Goal: Communication & Community: Answer question/provide support

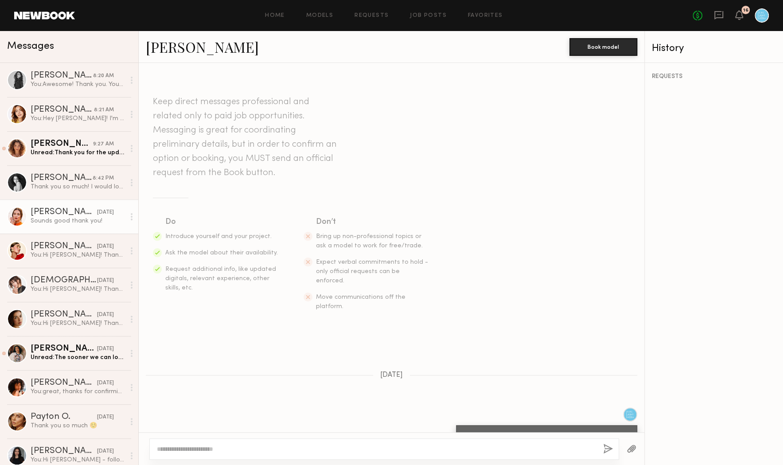
scroll to position [484, 0]
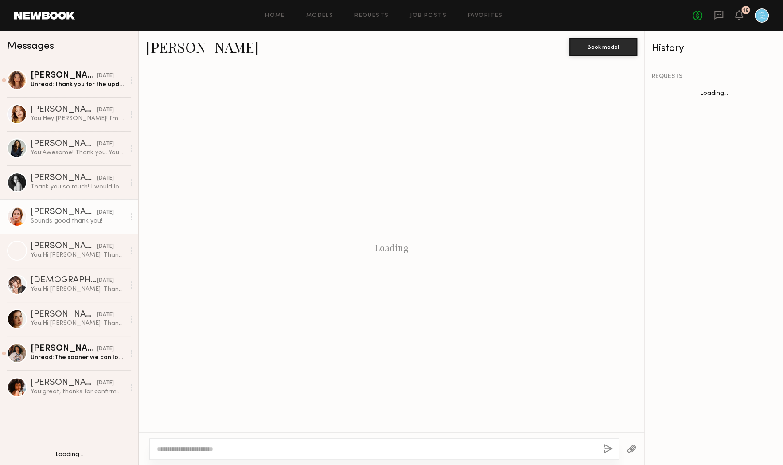
scroll to position [484, 0]
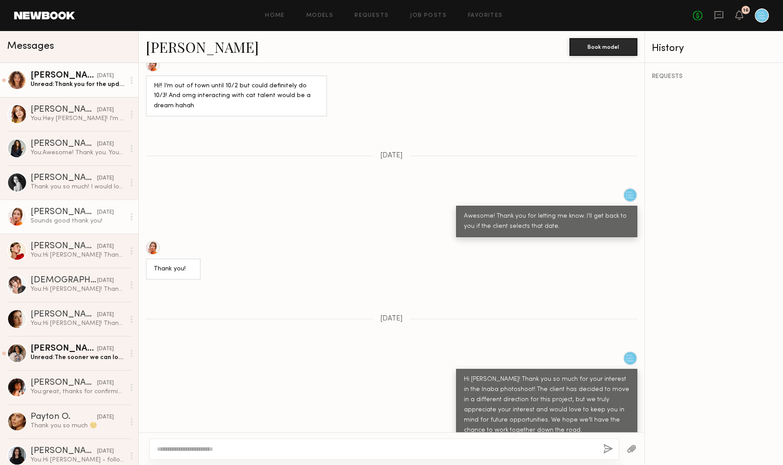
click at [97, 78] on div "[DATE]" at bounding box center [105, 76] width 17 height 8
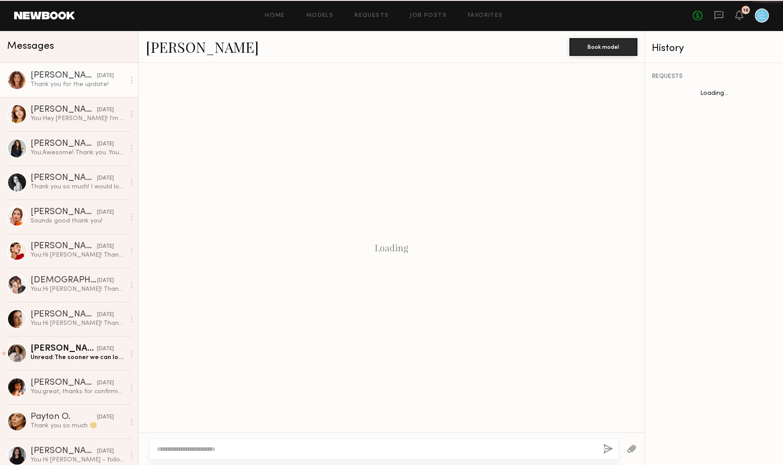
scroll to position [649, 0]
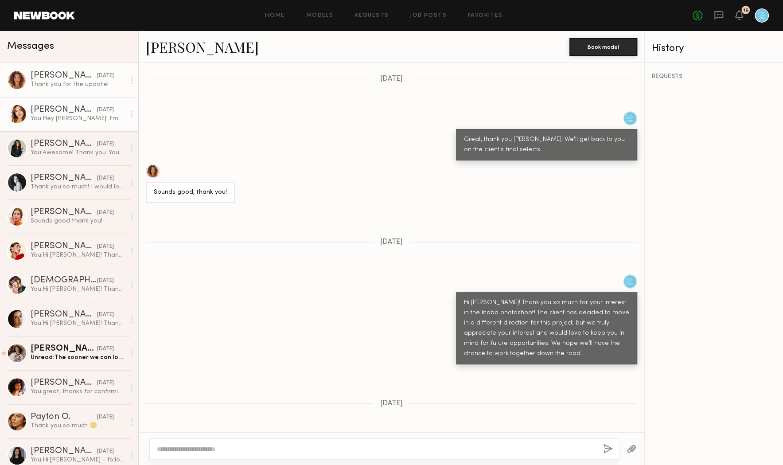
click at [80, 118] on div "You: Hey [PERSON_NAME]! I'm happy to do that, however the invoice will be paid …" at bounding box center [78, 118] width 94 height 8
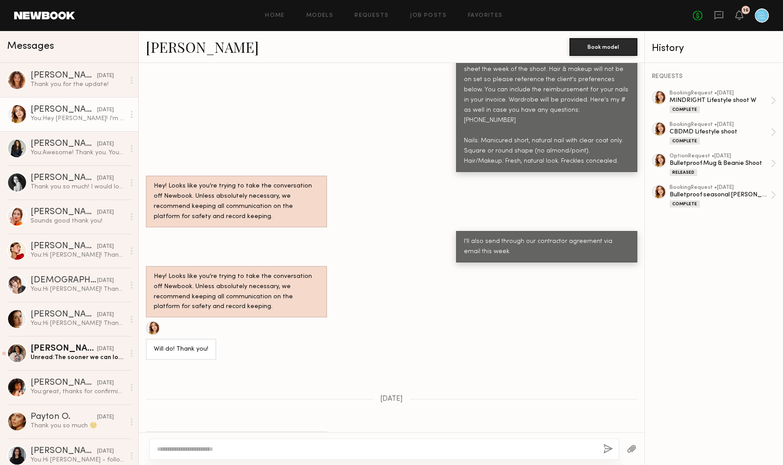
scroll to position [564, 0]
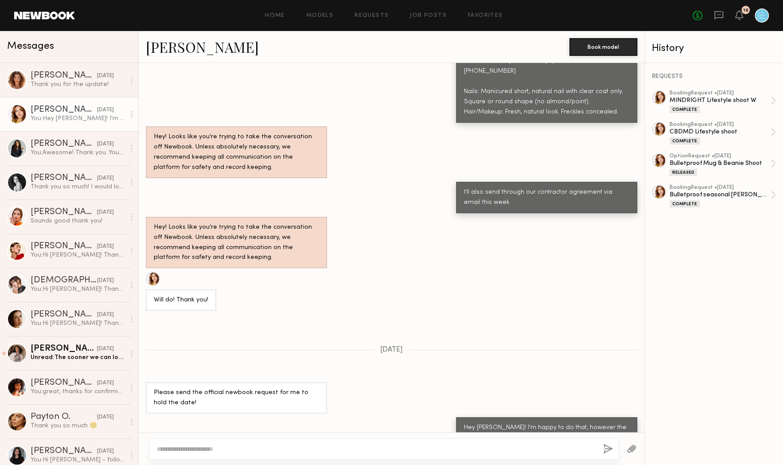
click at [95, 32] on div "Messages" at bounding box center [69, 47] width 138 height 32
click at [311, 286] on div "Will do! Thank you!" at bounding box center [392, 291] width 506 height 39
click at [81, 41] on div "Messages" at bounding box center [69, 44] width 124 height 13
